Goal: Find specific page/section: Find specific page/section

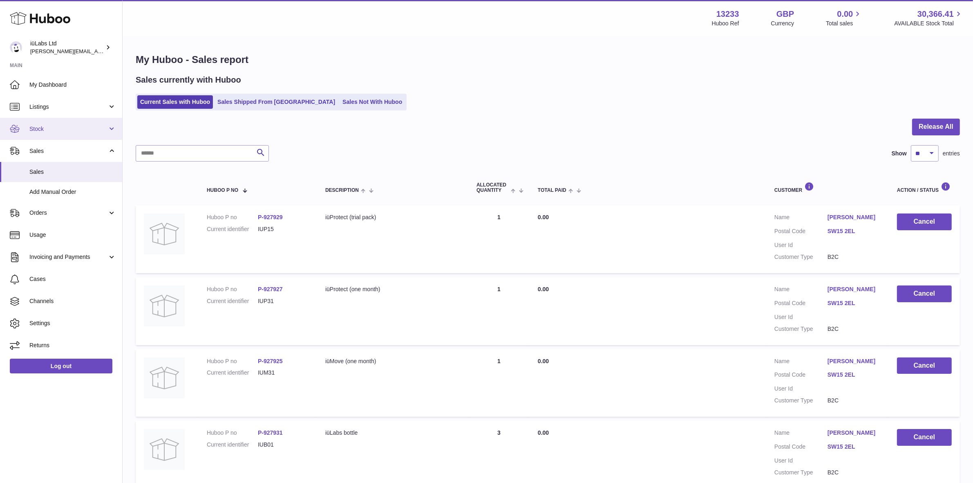
click at [58, 133] on link "Stock" at bounding box center [61, 129] width 122 height 22
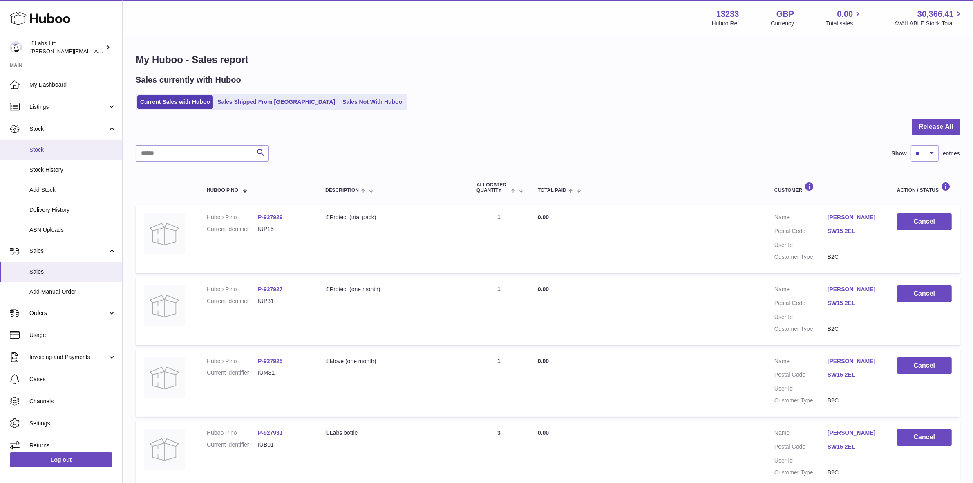
click at [61, 148] on span "Stock" at bounding box center [72, 150] width 87 height 8
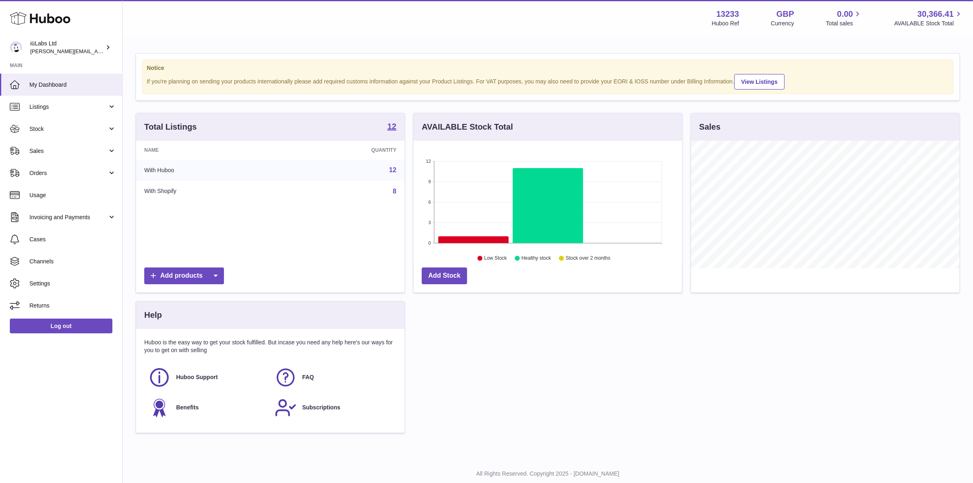
scroll to position [408607, 408467]
click at [88, 152] on span "Sales" at bounding box center [68, 151] width 78 height 8
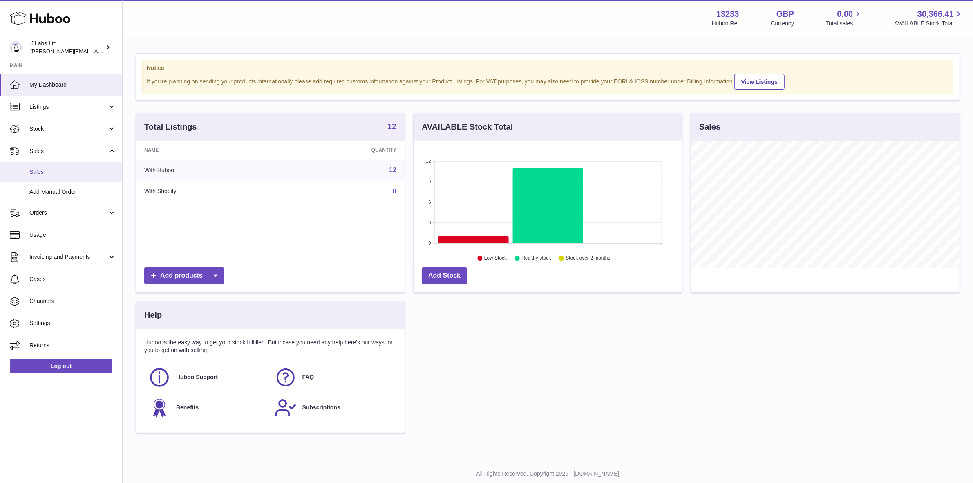
click at [86, 173] on span "Sales" at bounding box center [72, 172] width 87 height 8
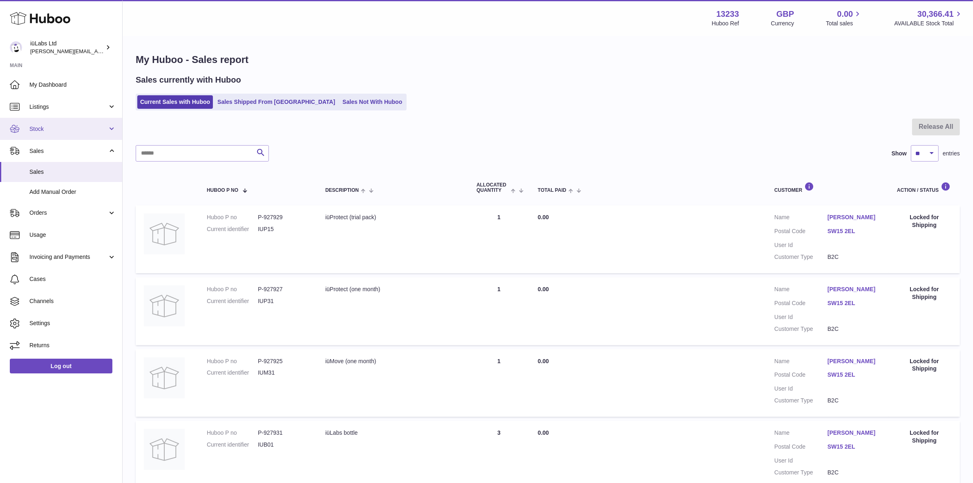
click at [62, 129] on span "Stock" at bounding box center [68, 129] width 78 height 8
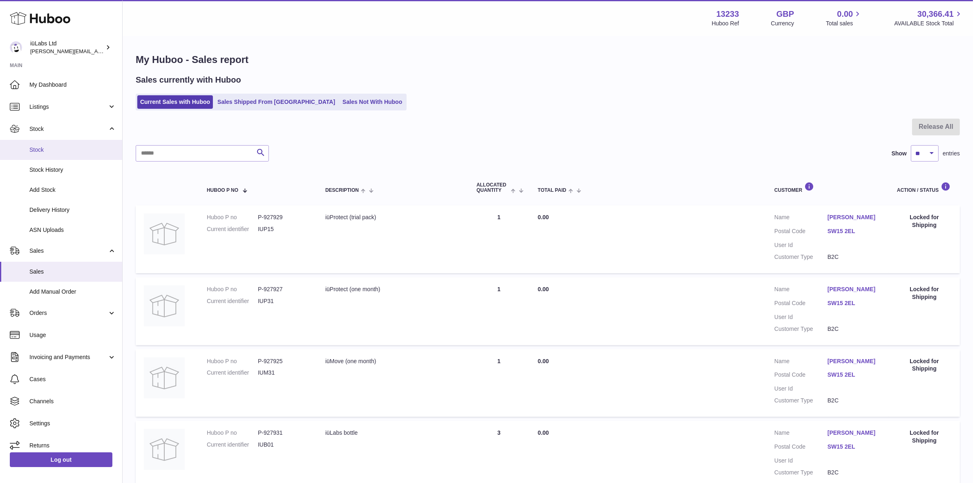
click at [59, 150] on span "Stock" at bounding box center [72, 150] width 87 height 8
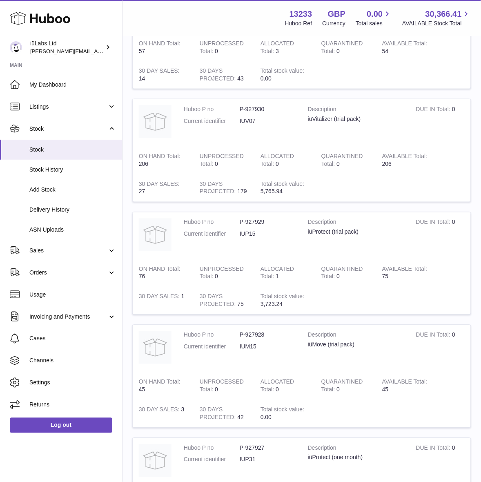
scroll to position [930, 0]
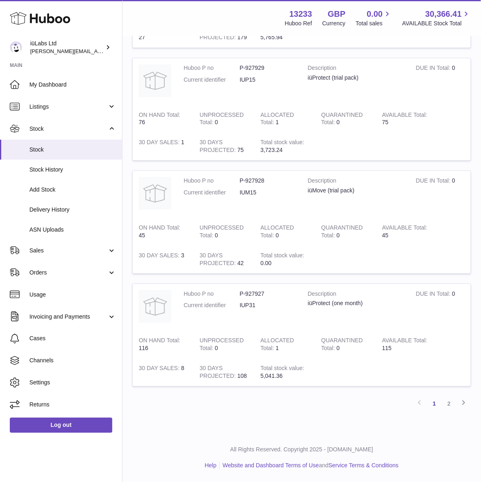
drag, startPoint x: 449, startPoint y: 403, endPoint x: 442, endPoint y: 391, distance: 13.2
click at [449, 401] on link "2" at bounding box center [449, 404] width 15 height 15
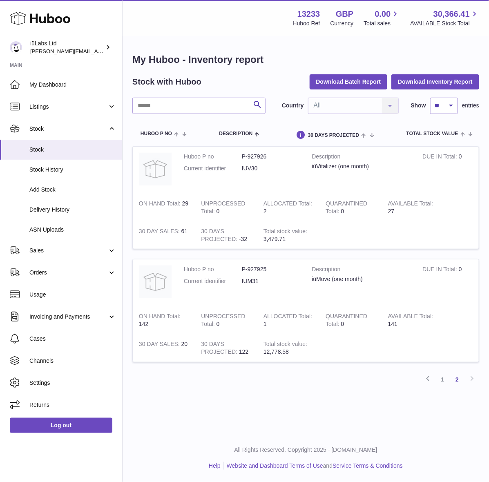
drag, startPoint x: 442, startPoint y: 383, endPoint x: 438, endPoint y: 374, distance: 9.7
click at [442, 382] on link "1" at bounding box center [442, 379] width 15 height 15
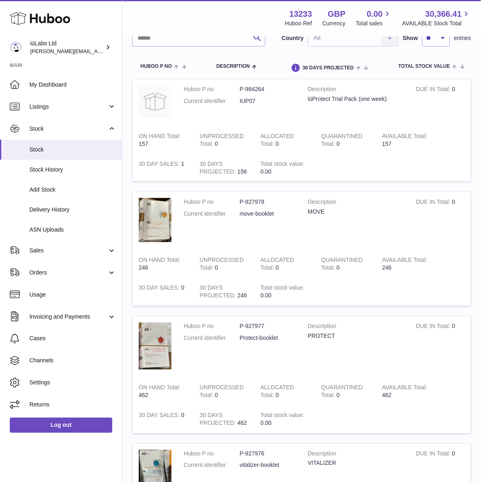
scroll to position [61, 0]
